Goal: Information Seeking & Learning: Learn about a topic

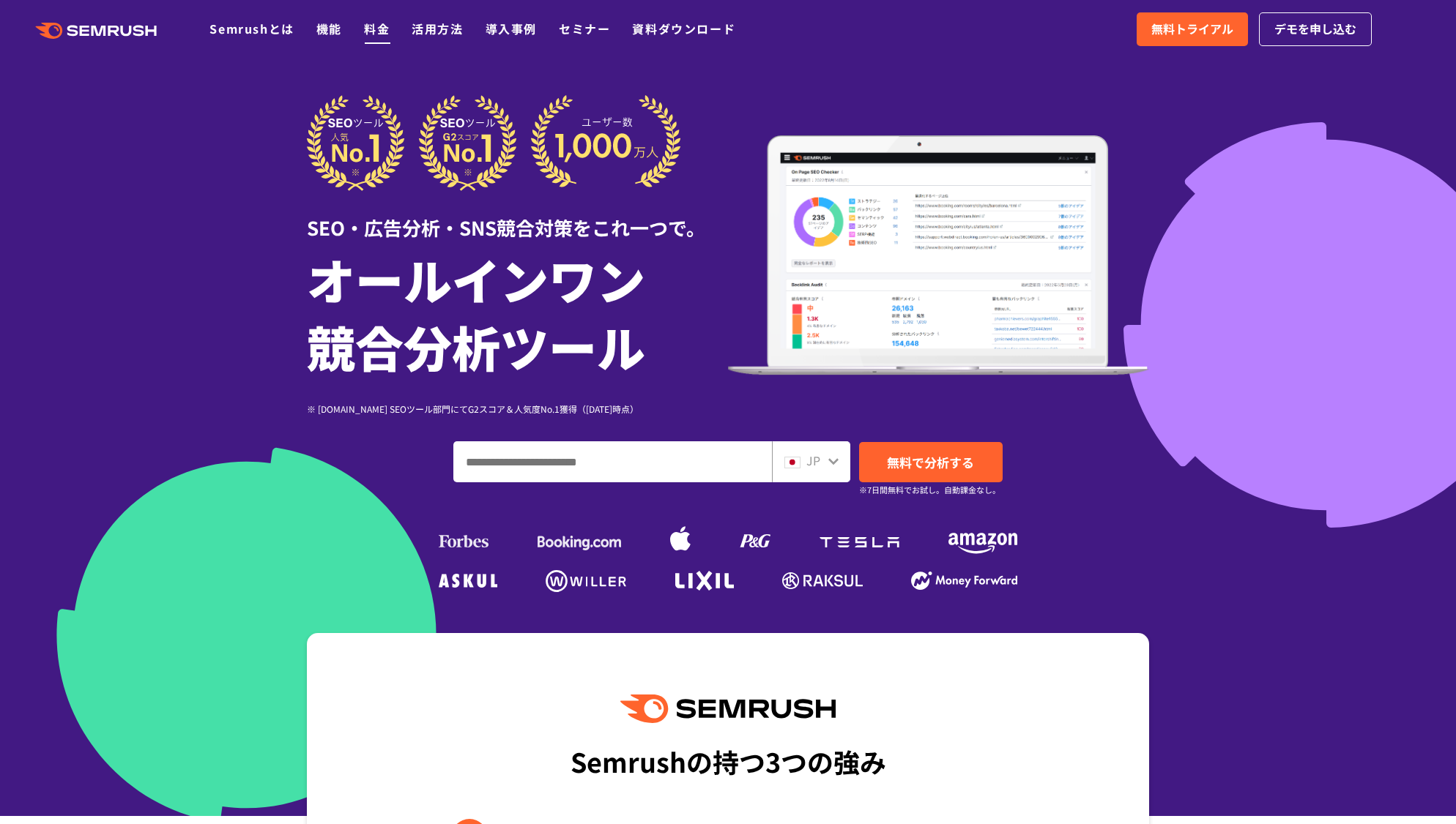
click at [377, 22] on link "料金" at bounding box center [377, 29] width 26 height 18
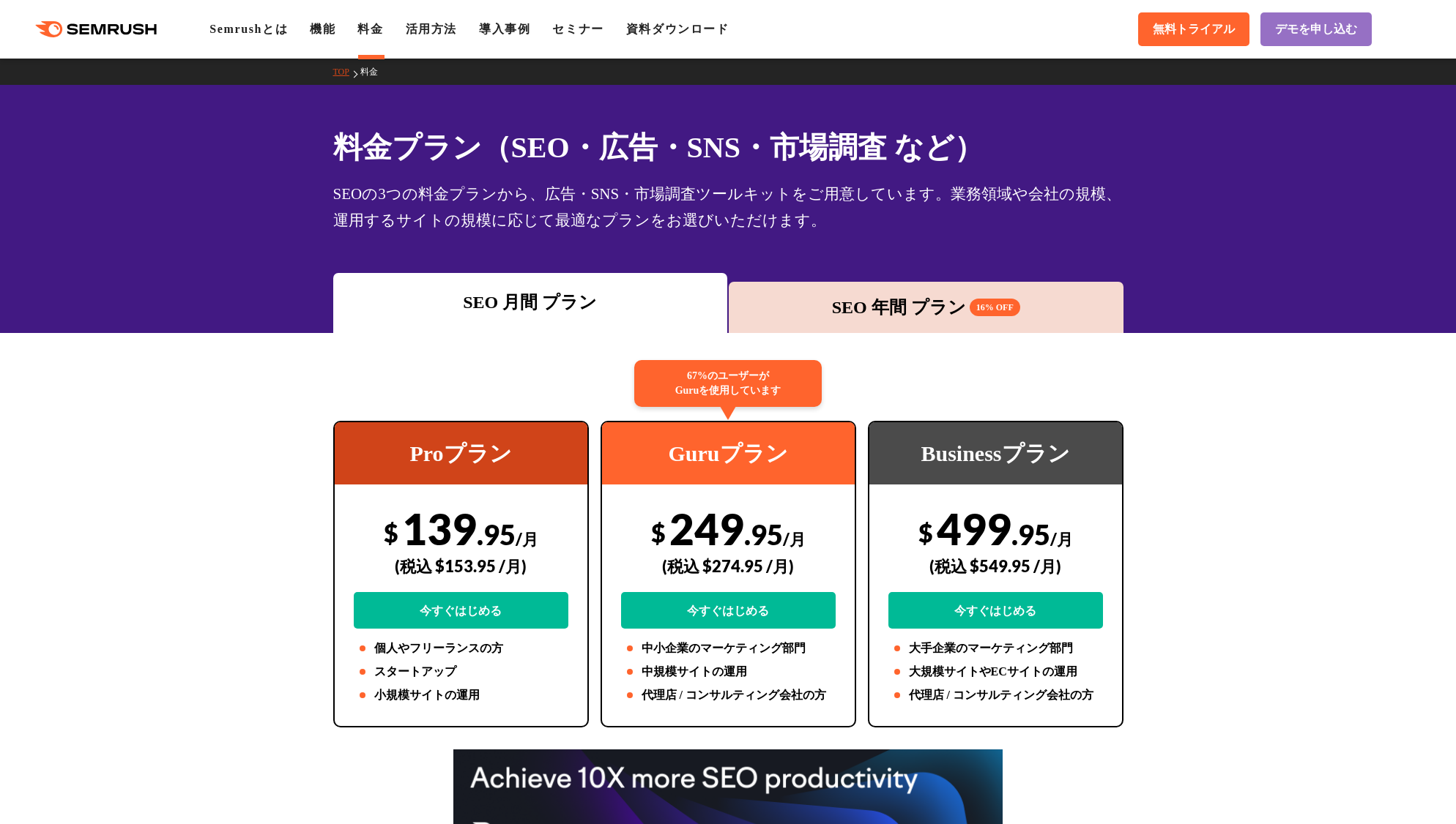
click at [877, 308] on div "SEO 年間 プラン 16% OFF" at bounding box center [926, 308] width 380 height 26
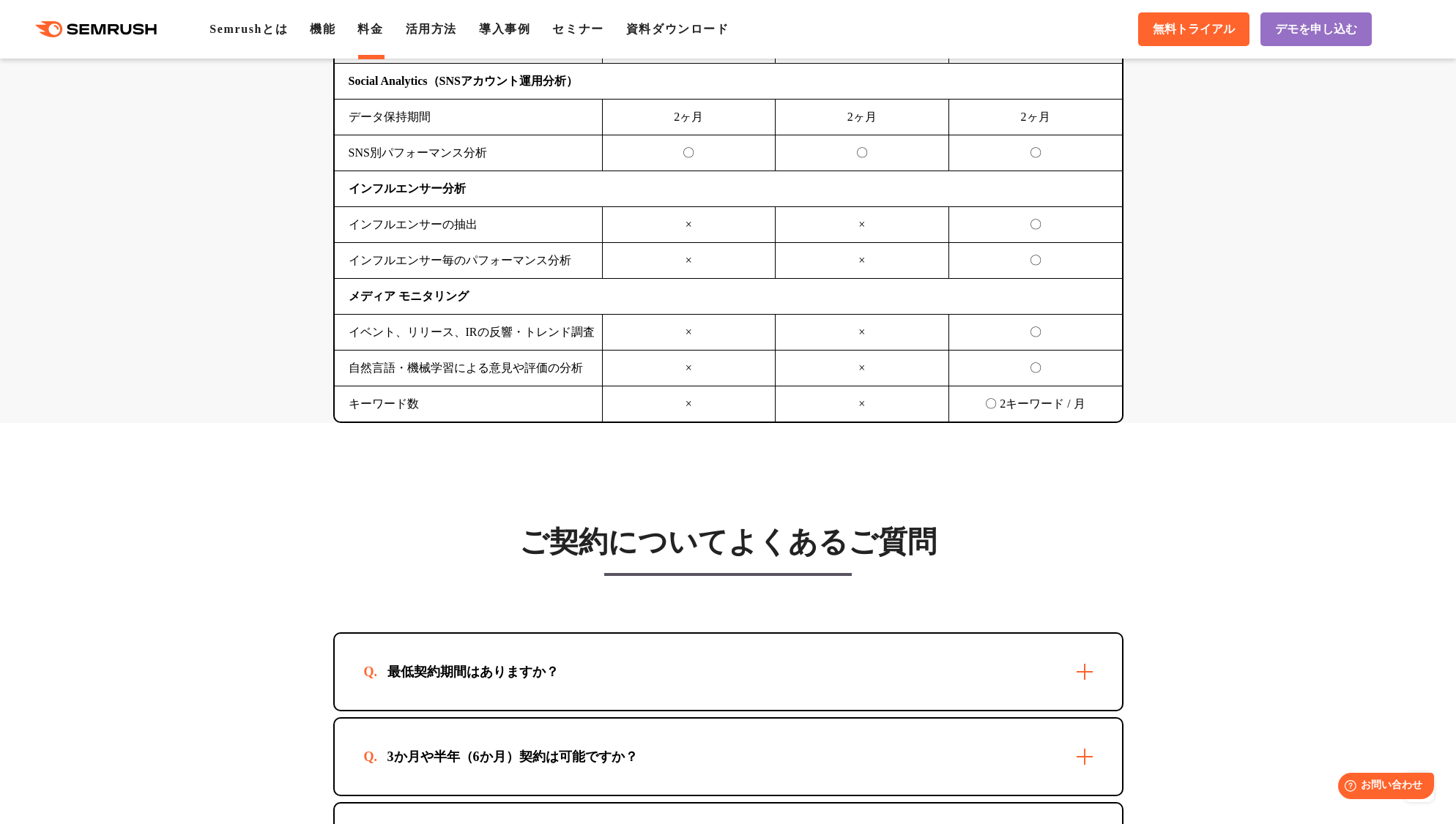
scroll to position [3757, 0]
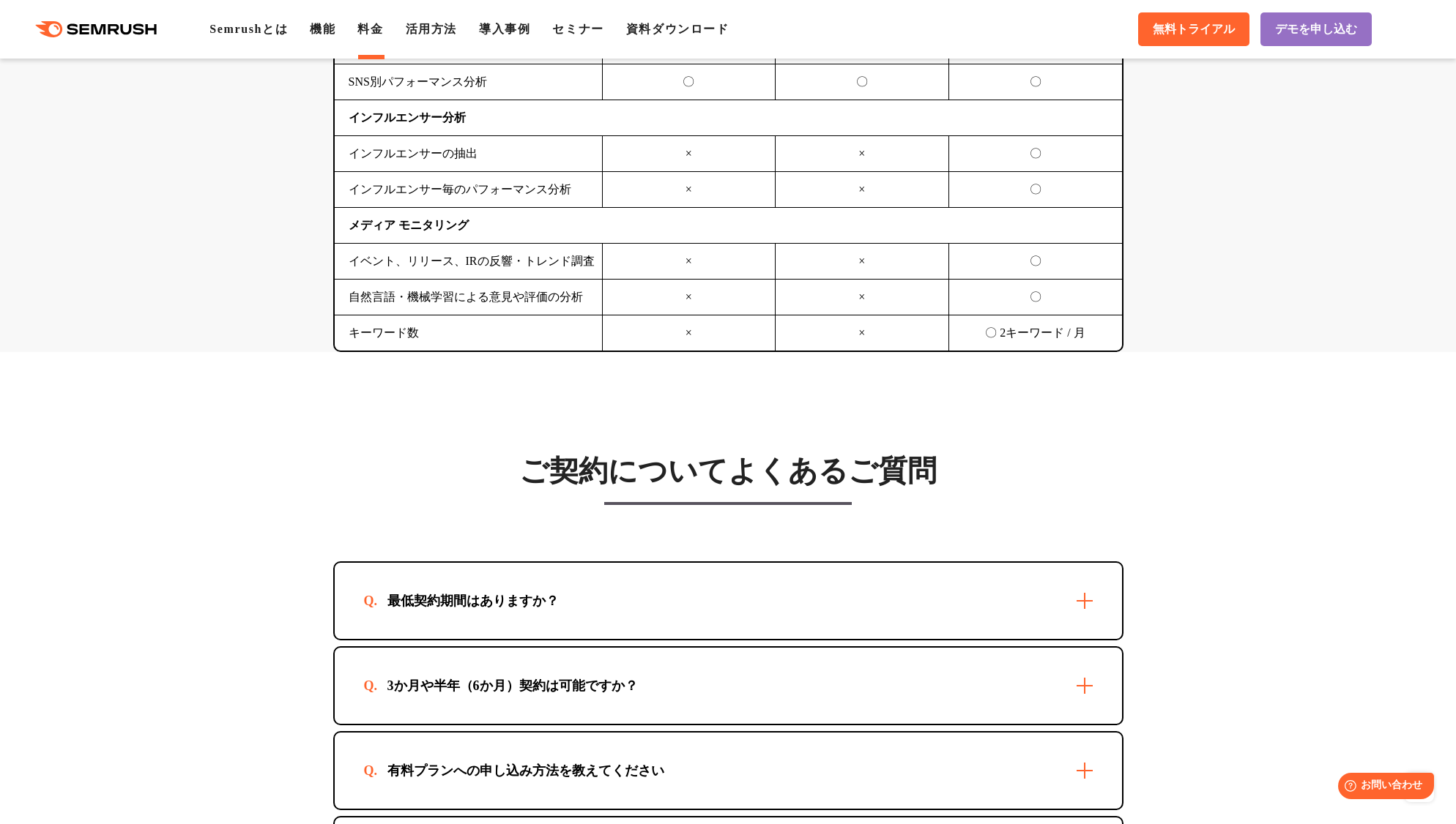
click at [1052, 625] on div "最低契約期間はありますか？" at bounding box center [728, 601] width 787 height 76
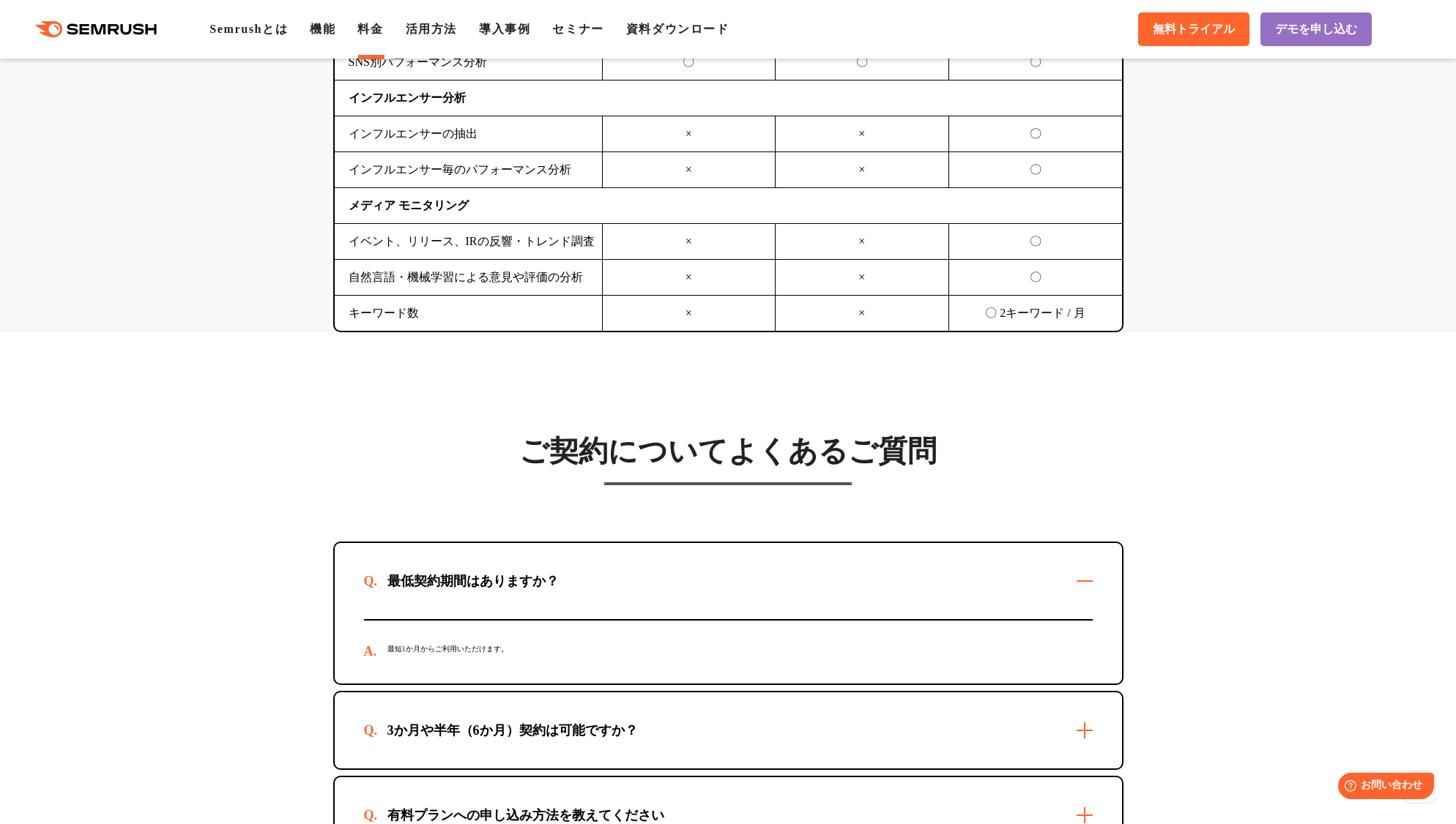
scroll to position [3880, 0]
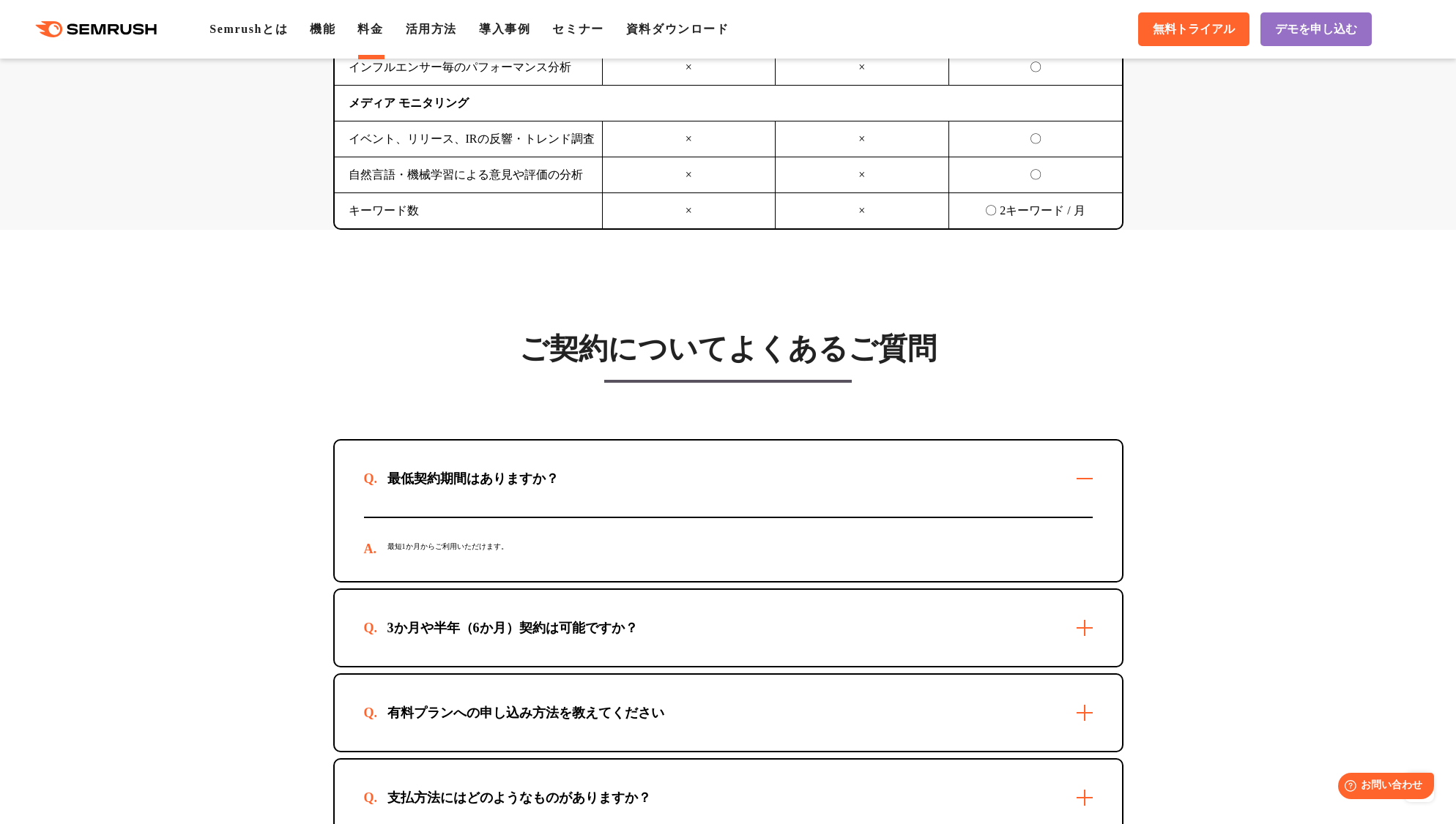
click at [1076, 635] on div "3か月や半年（6か月）契約は可能ですか？" at bounding box center [728, 628] width 787 height 76
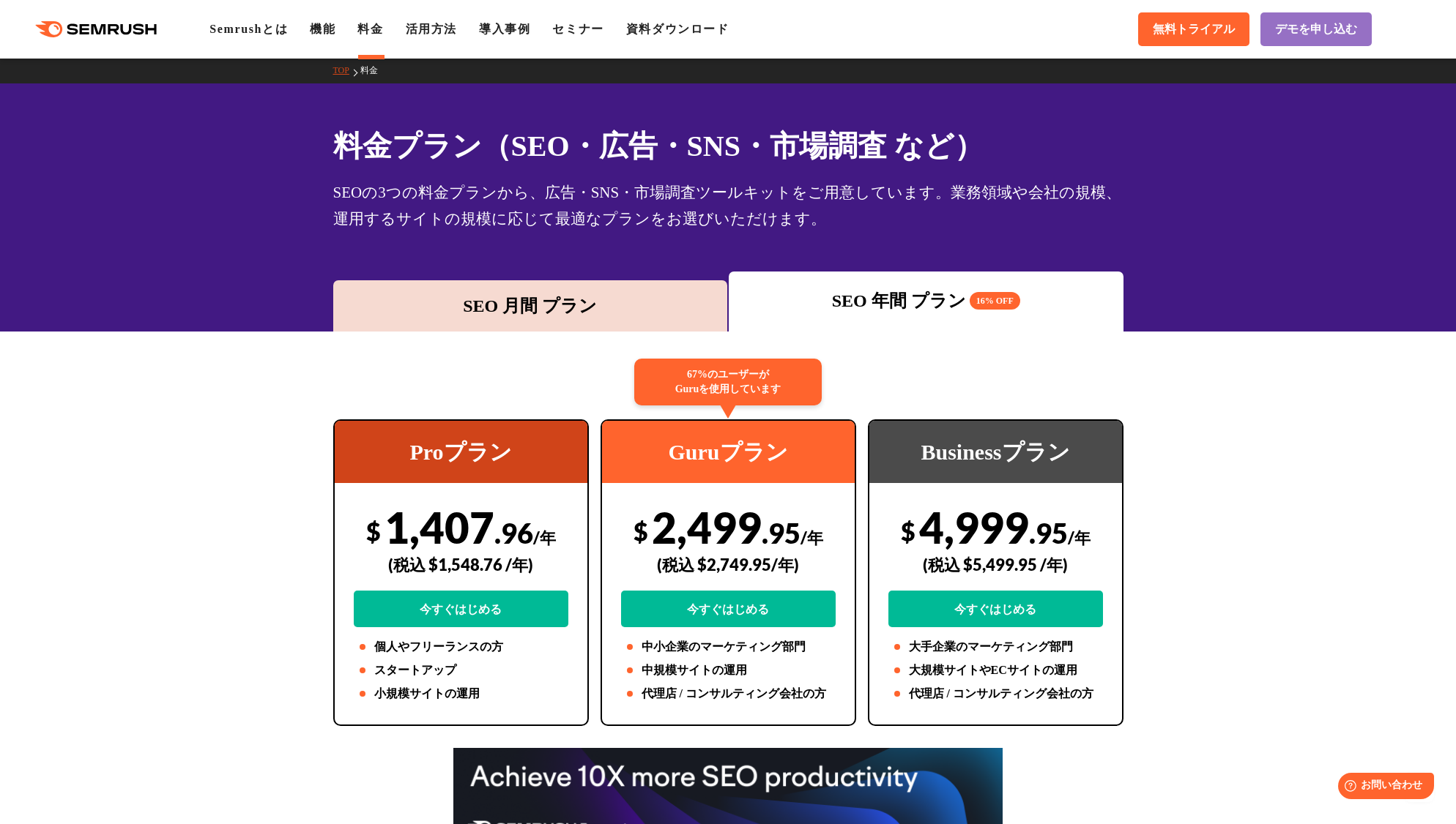
scroll to position [0, 0]
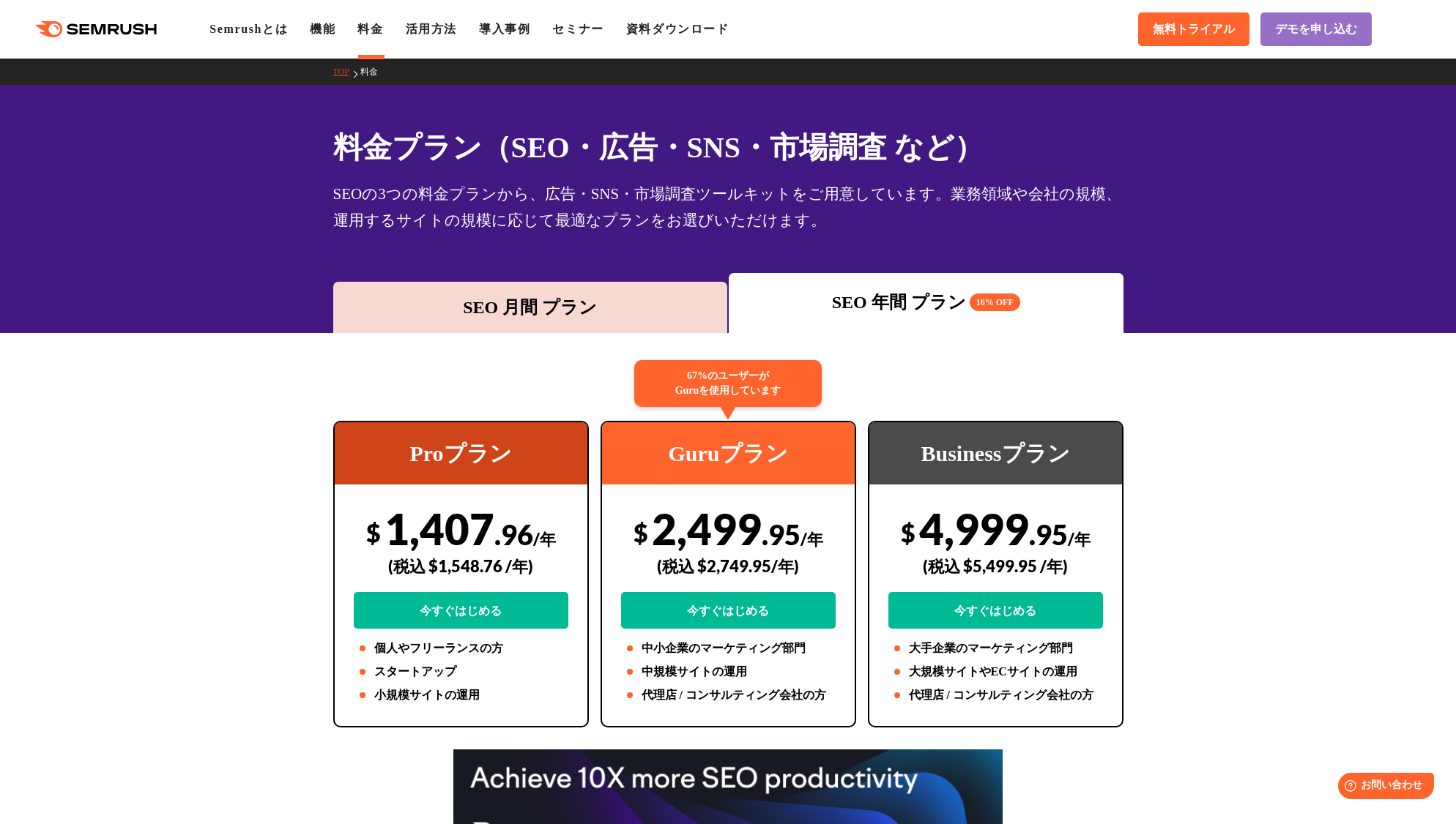
click at [621, 318] on div "SEO 月間 プラン" at bounding box center [530, 308] width 380 height 26
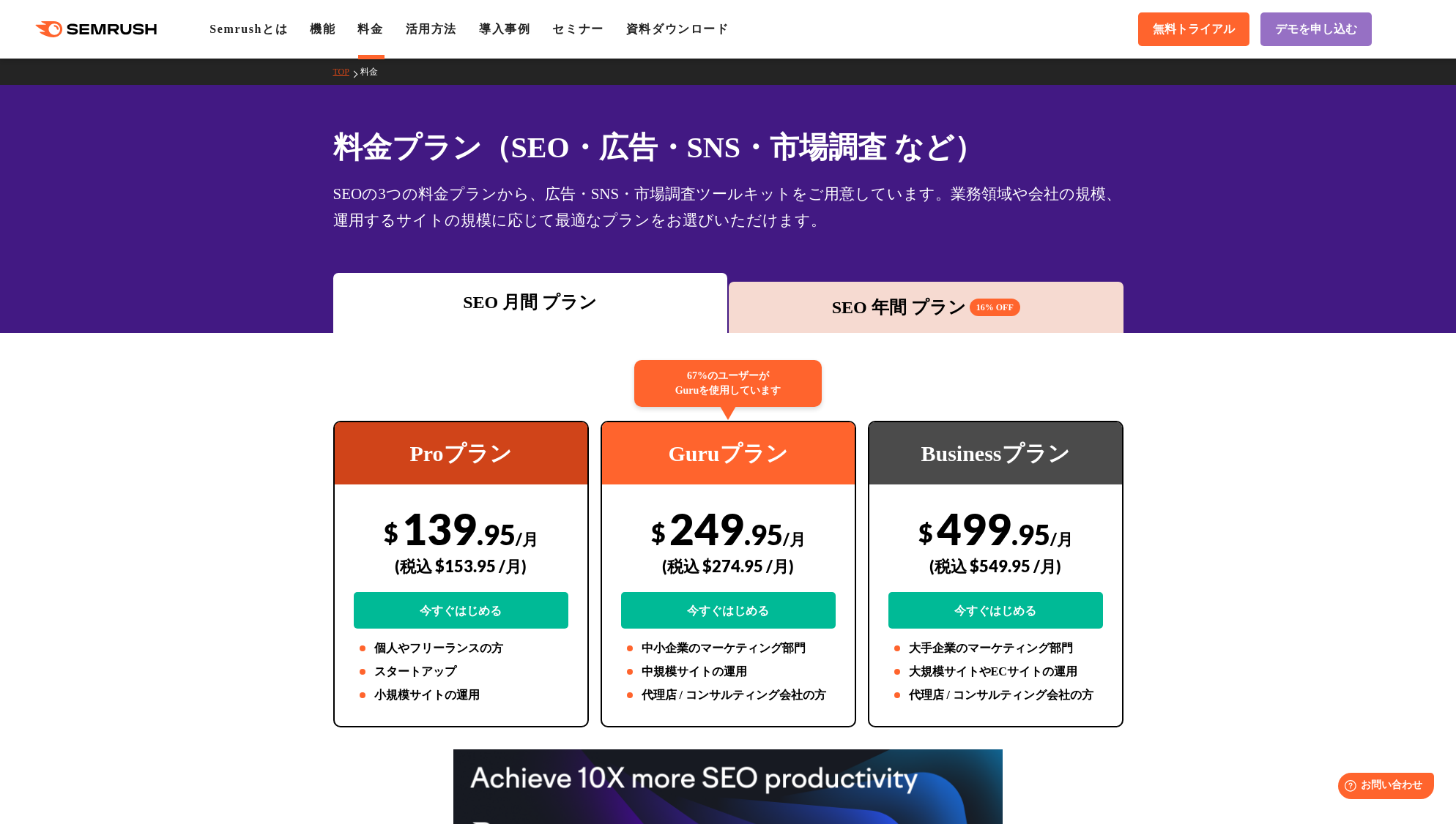
click at [998, 313] on span "16% OFF" at bounding box center [994, 307] width 50 height 18
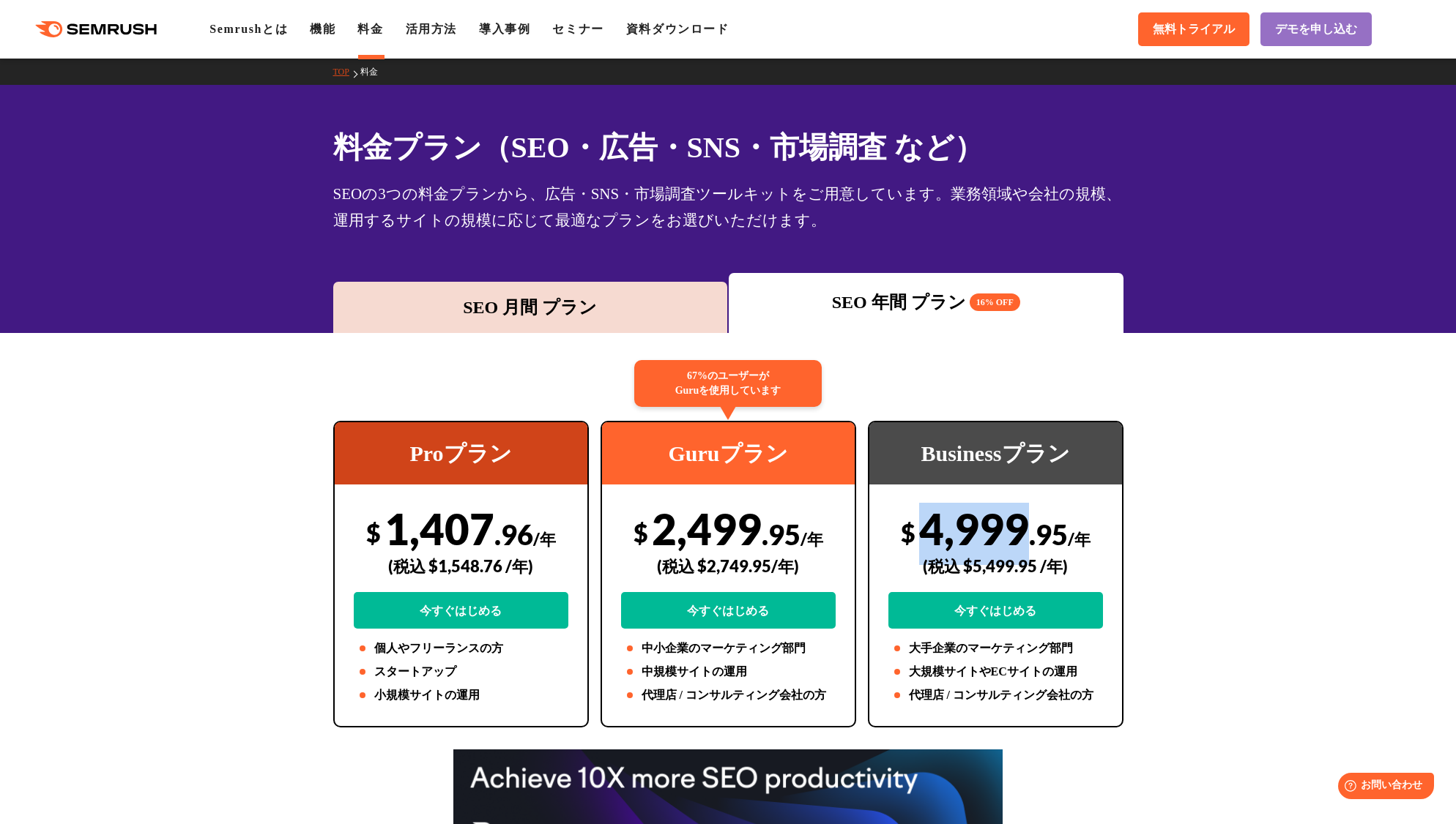
drag, startPoint x: 919, startPoint y: 517, endPoint x: 1028, endPoint y: 512, distance: 109.1
click at [1028, 512] on div "$ 4,999 .95 /年 (税込 $5,499.95 /年) 今すぐはじめる" at bounding box center [995, 566] width 214 height 126
click at [639, 306] on div "SEO 月間 プラン" at bounding box center [530, 308] width 380 height 26
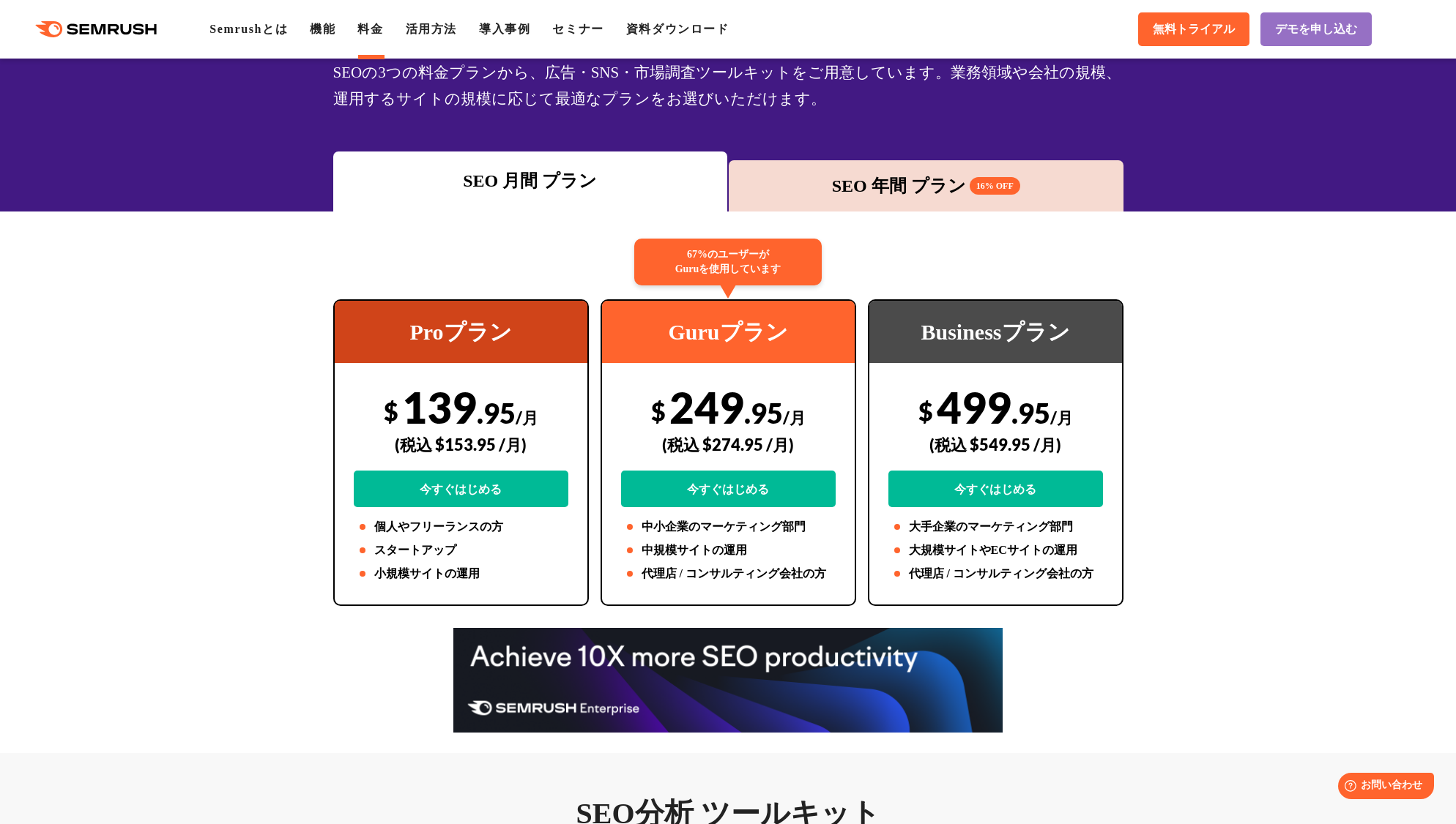
scroll to position [122, 0]
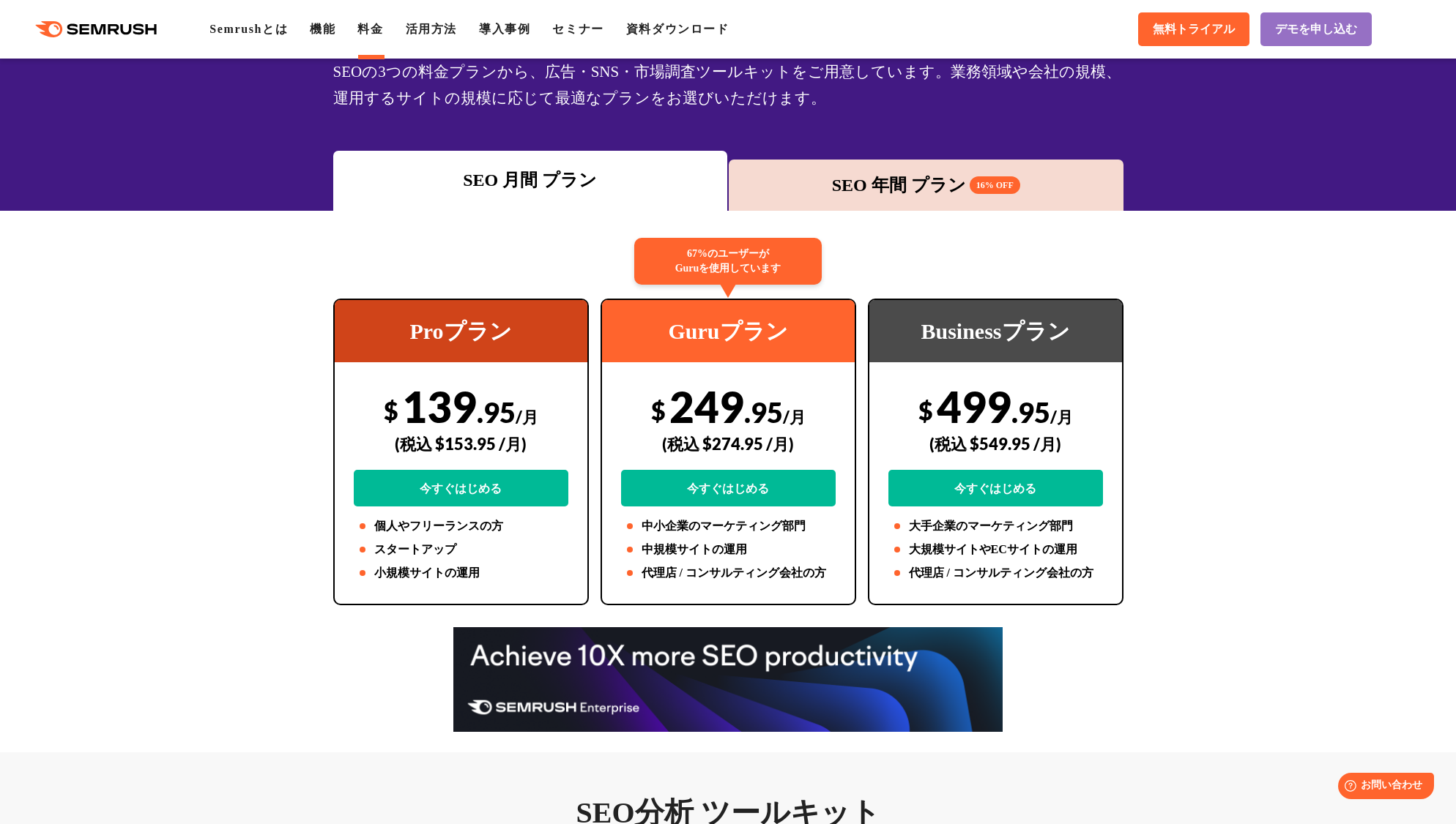
click at [920, 180] on div "SEO 年間 プラン 16% OFF" at bounding box center [926, 186] width 380 height 26
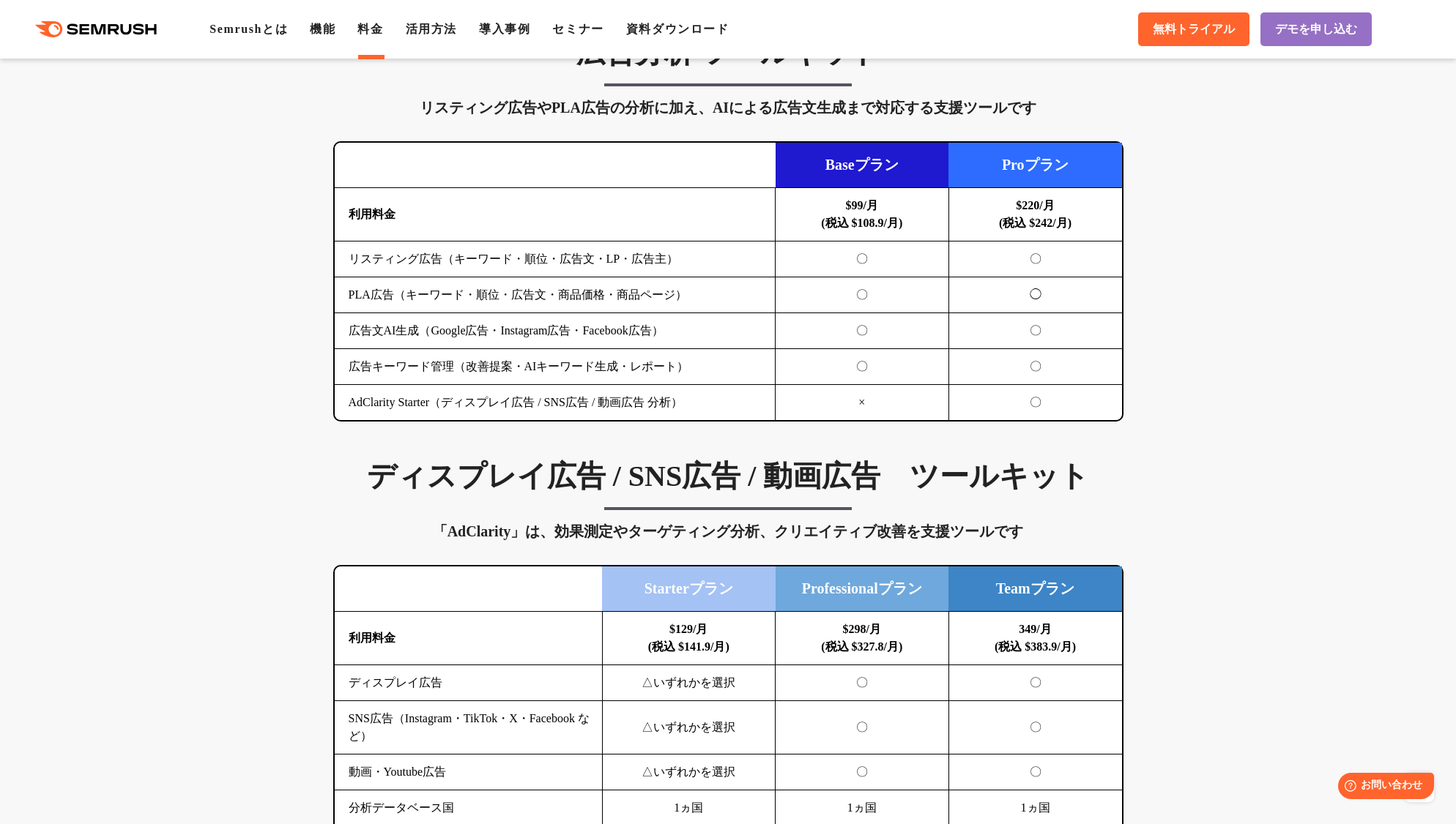
scroll to position [1513, 0]
